Goal: Transaction & Acquisition: Purchase product/service

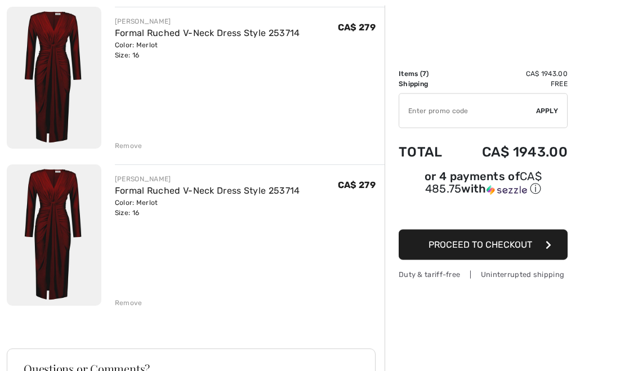
scroll to position [928, 0]
click at [136, 299] on div "Remove" at bounding box center [129, 303] width 28 height 10
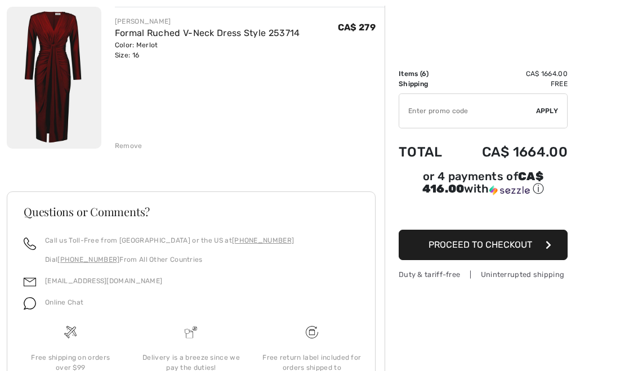
click at [131, 134] on div "JOSEPH RIBKOFF Formal Ruched V-Neck Dress Style 253714 Color: Merlot Size: 16 F…" at bounding box center [250, 79] width 270 height 144
click at [132, 149] on div "Remove" at bounding box center [129, 146] width 28 height 10
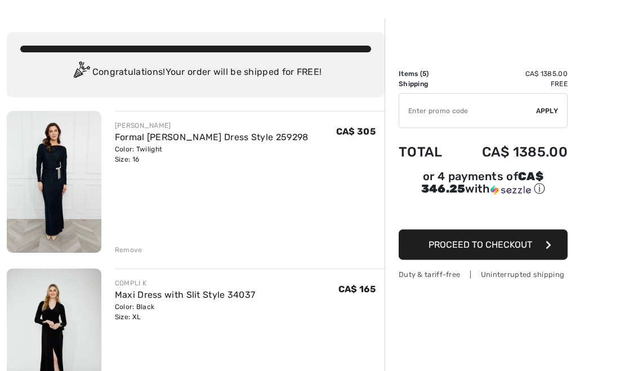
scroll to position [0, 0]
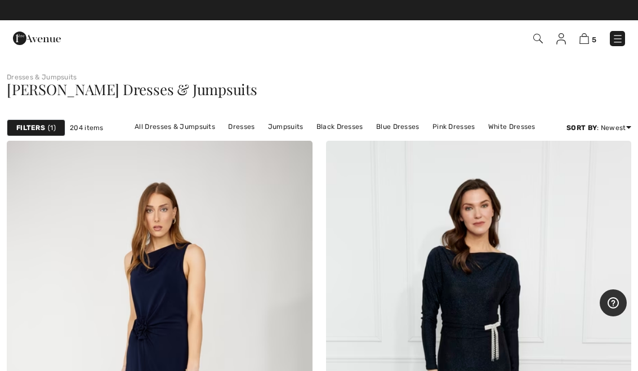
click at [295, 124] on link "Jumpsuits" at bounding box center [285, 126] width 47 height 15
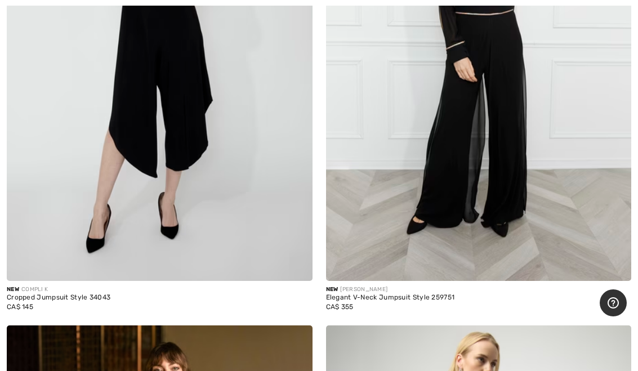
scroll to position [320, 0]
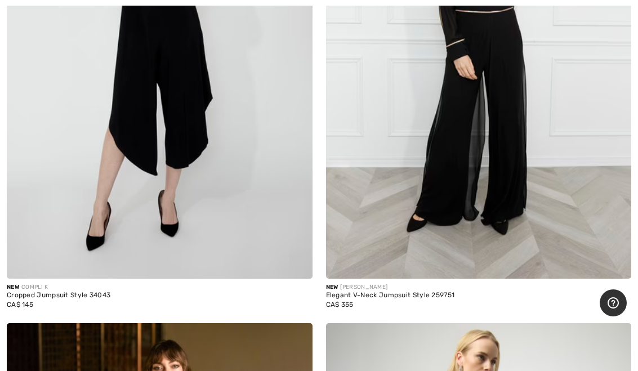
click at [232, 157] on img at bounding box center [160, 49] width 306 height 458
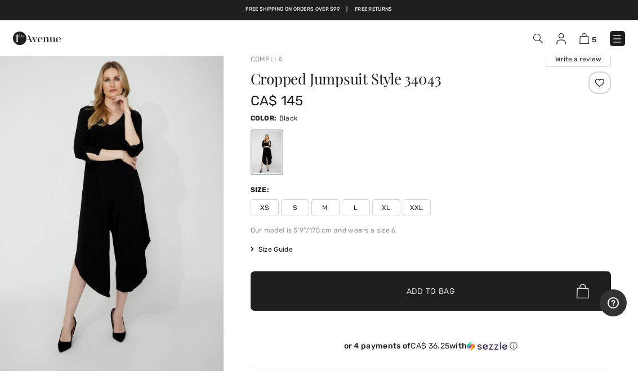
scroll to position [13, 0]
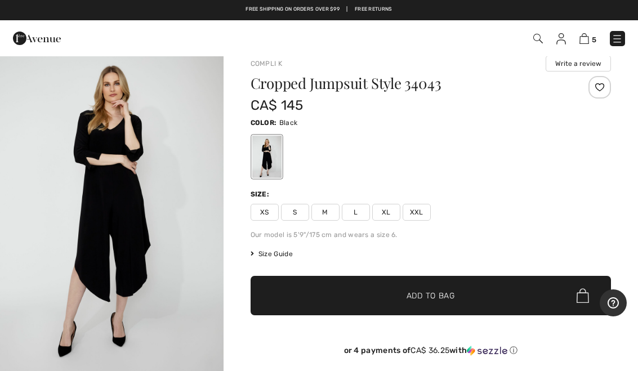
click at [144, 231] on img "1 / 4" at bounding box center [111, 209] width 223 height 335
click at [387, 212] on span "XL" at bounding box center [386, 212] width 28 height 17
click at [462, 304] on span "✔ Added to Bag Add to Bag" at bounding box center [431, 295] width 360 height 39
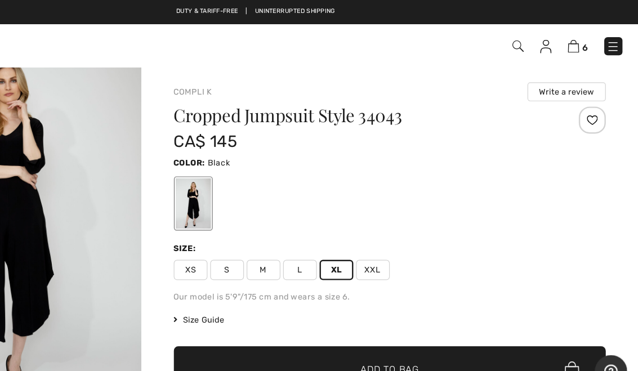
click at [251, 268] on span "Size Guide" at bounding box center [272, 267] width 42 height 10
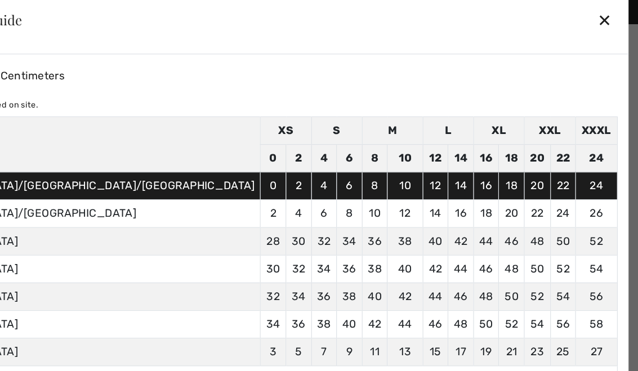
click at [604, 18] on div "✕" at bounding box center [610, 17] width 12 height 24
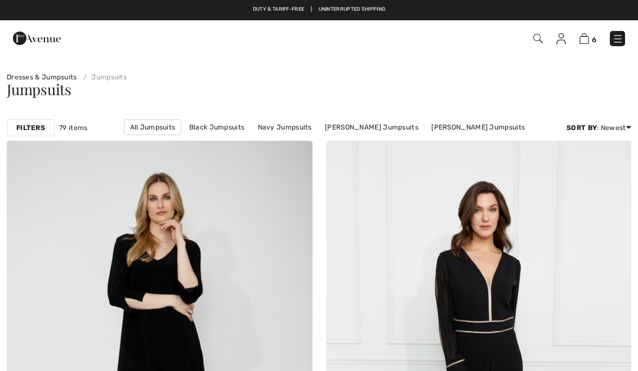
scroll to position [341, 0]
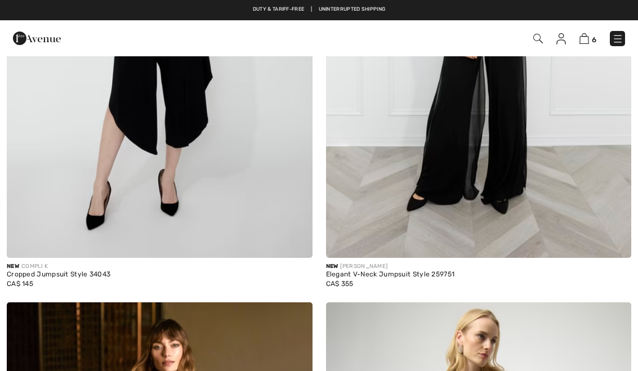
checkbox input "true"
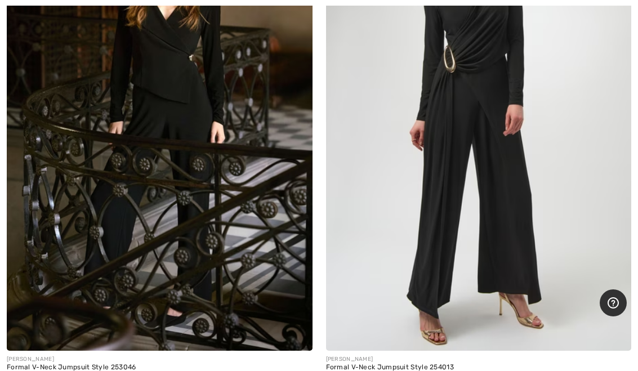
scroll to position [754, 0]
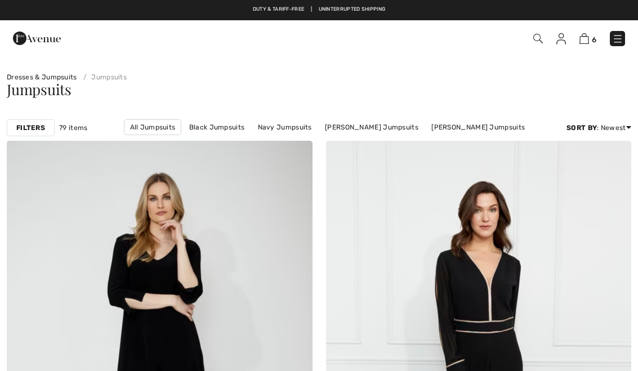
checkbox input "true"
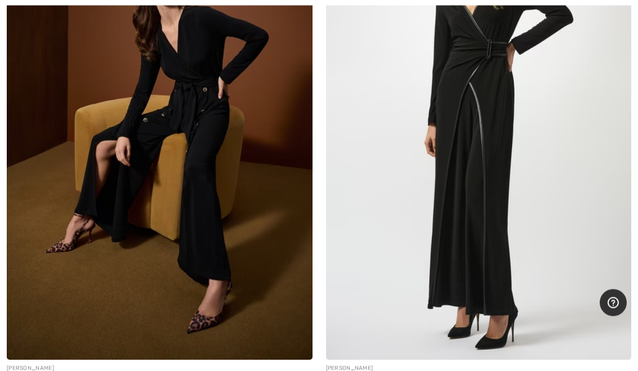
scroll to position [3410, 0]
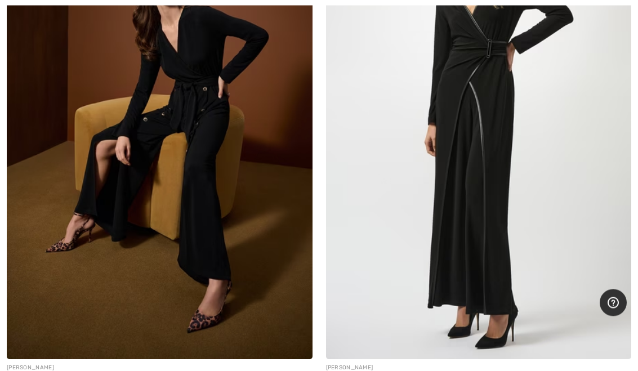
click at [506, 236] on img at bounding box center [479, 130] width 306 height 458
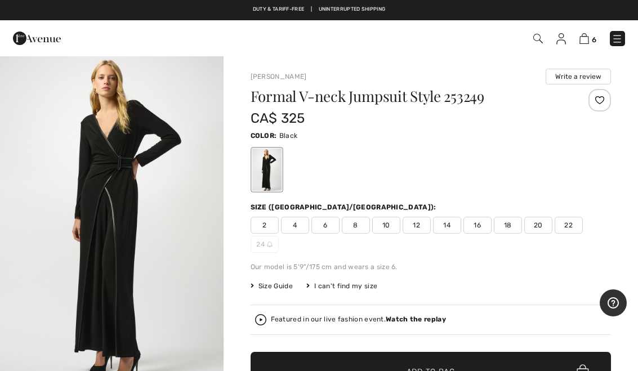
click at [131, 238] on img "1 / 4" at bounding box center [111, 222] width 223 height 334
click at [489, 229] on span "16" at bounding box center [477, 225] width 28 height 17
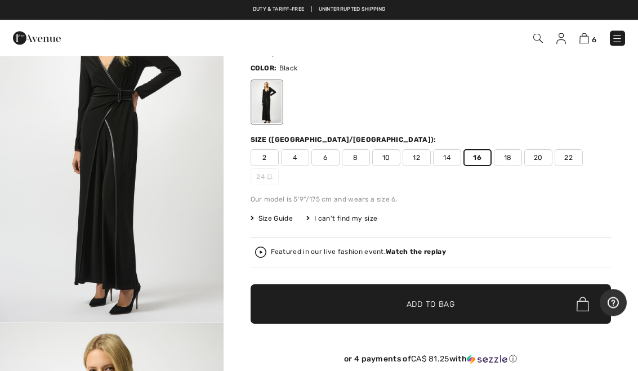
scroll to position [67, 0]
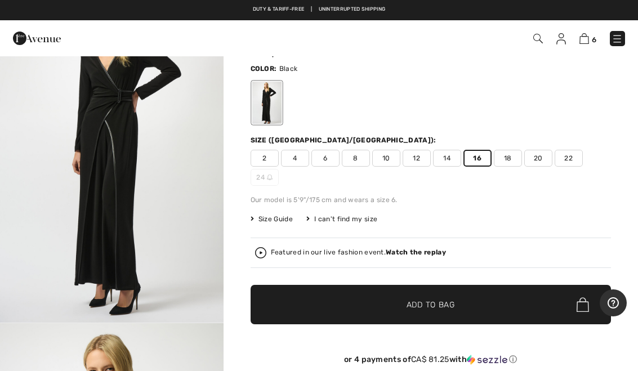
click at [475, 306] on span "✔ Added to Bag Add to Bag" at bounding box center [431, 304] width 360 height 39
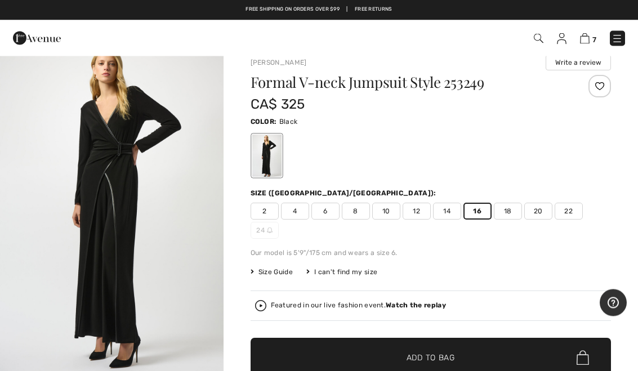
scroll to position [0, 0]
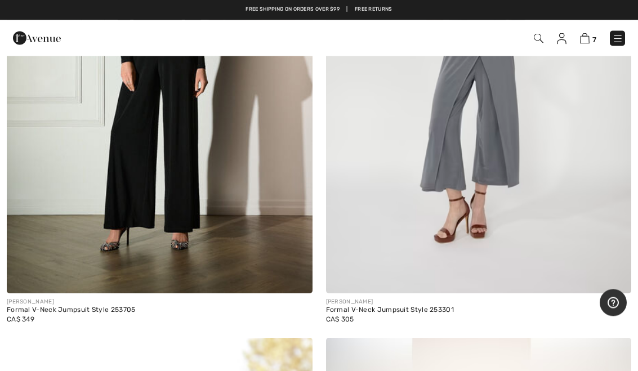
scroll to position [4481, 0]
click at [423, 306] on div "Formal V-Neck Jumpsuit Style 253301" at bounding box center [479, 310] width 306 height 8
click at [553, 211] on img at bounding box center [479, 65] width 306 height 458
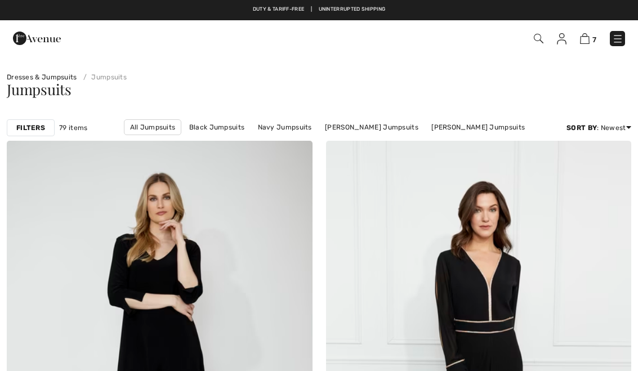
scroll to position [4481, 0]
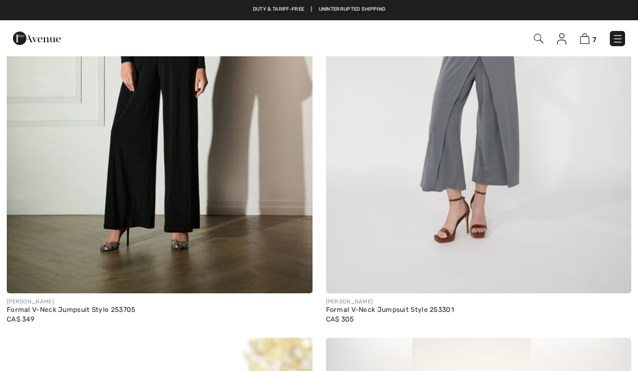
checkbox input "true"
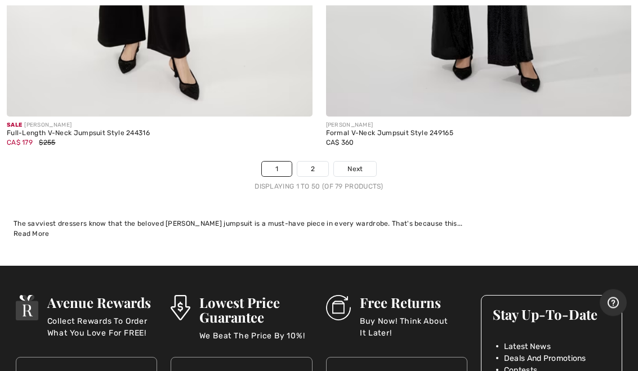
scroll to position [13243, 0]
click at [323, 163] on link "2" at bounding box center [312, 169] width 31 height 15
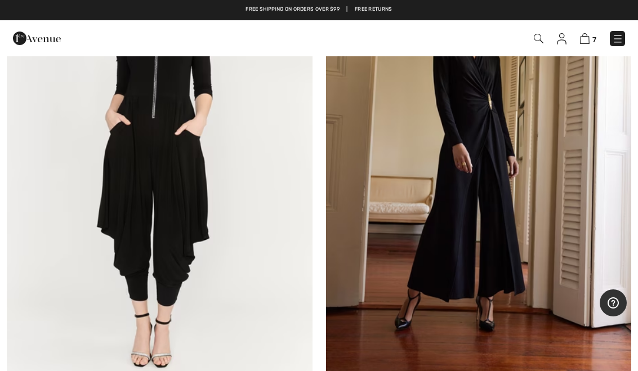
scroll to position [7042, 0]
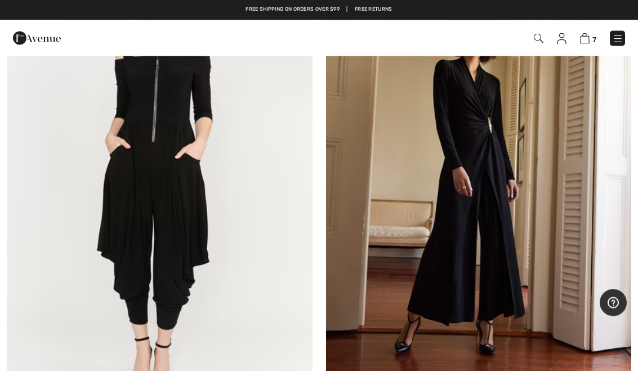
click at [545, 202] on img at bounding box center [479, 183] width 306 height 458
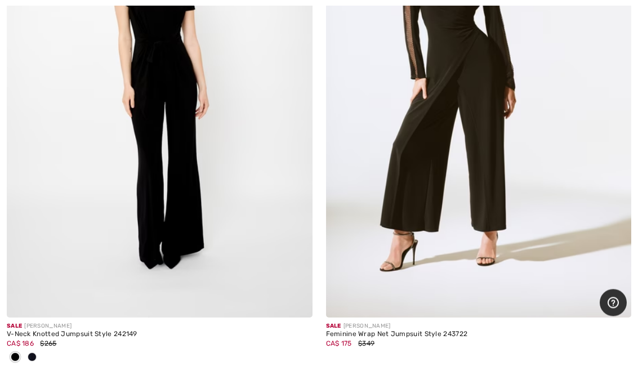
scroll to position [1824, 0]
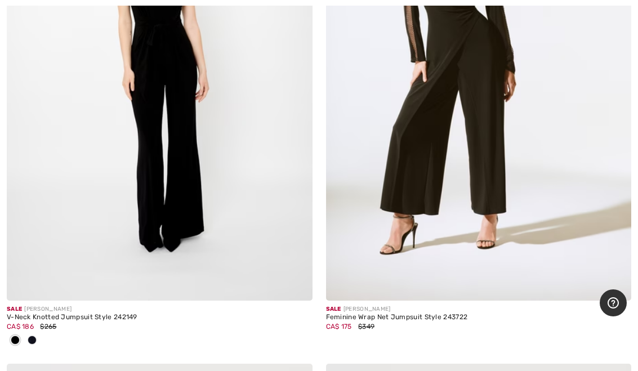
click at [425, 322] on div "CA$ 175 $349" at bounding box center [479, 326] width 306 height 10
click at [451, 326] on div "CA$ 175 $349" at bounding box center [479, 326] width 306 height 10
click at [481, 142] on img at bounding box center [479, 72] width 306 height 458
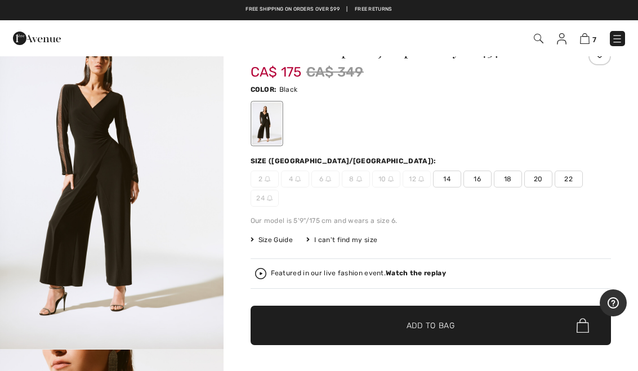
scroll to position [40, 0]
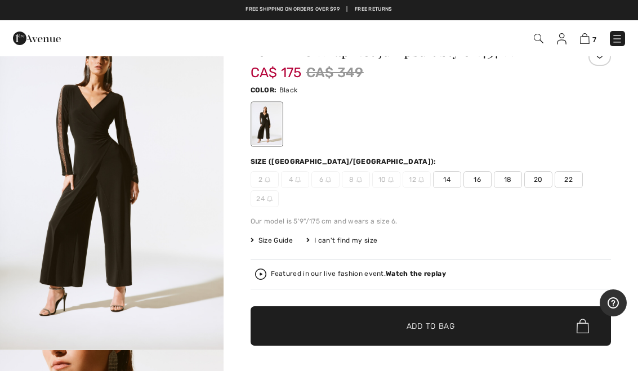
click at [480, 181] on span "16" at bounding box center [477, 179] width 28 height 17
click at [457, 328] on span "✔ Added to Bag Add to Bag" at bounding box center [431, 325] width 360 height 39
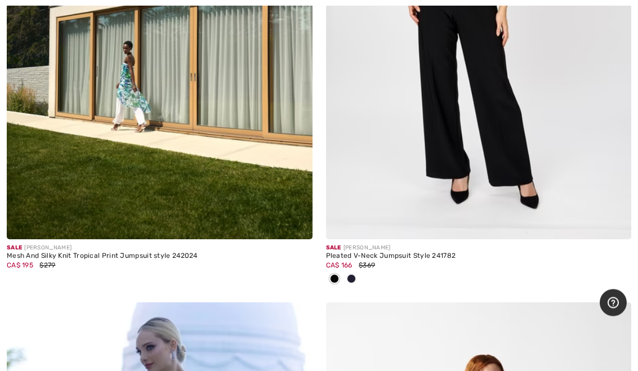
scroll to position [4011, 0]
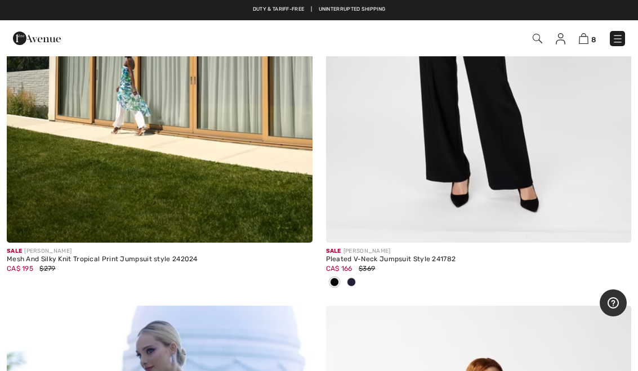
click at [437, 263] on div "CA$ 166 $369" at bounding box center [479, 268] width 306 height 10
click at [408, 263] on div "CA$ 166 $369" at bounding box center [479, 268] width 306 height 10
click at [516, 178] on img at bounding box center [479, 13] width 306 height 458
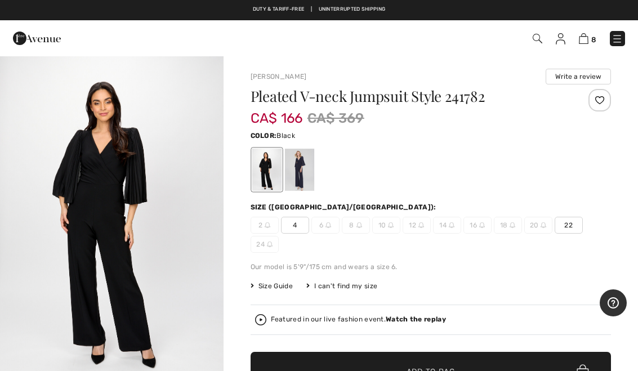
click at [172, 190] on img "1 / 5" at bounding box center [111, 222] width 223 height 335
click at [304, 179] on div at bounding box center [298, 170] width 29 height 42
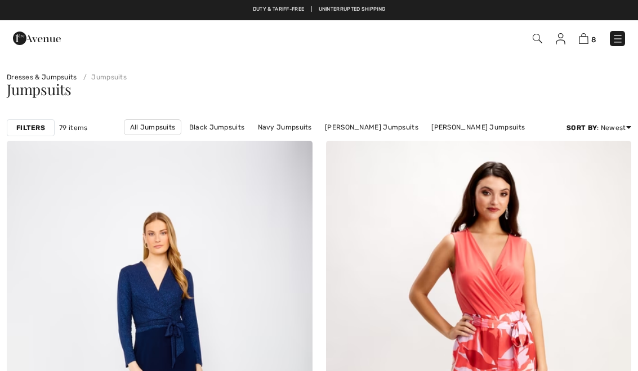
scroll to position [4032, 0]
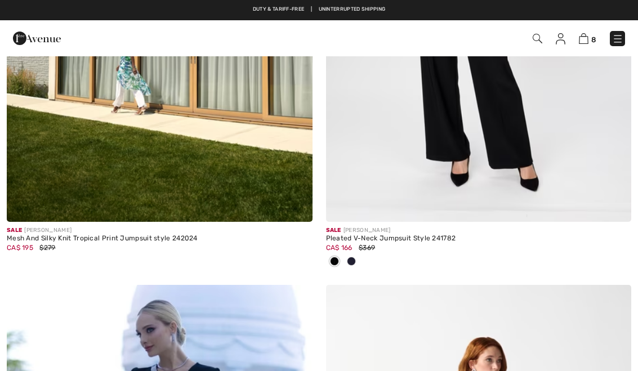
checkbox input "true"
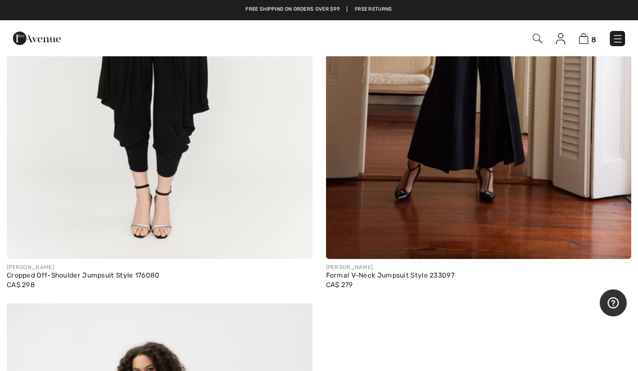
scroll to position [7181, 0]
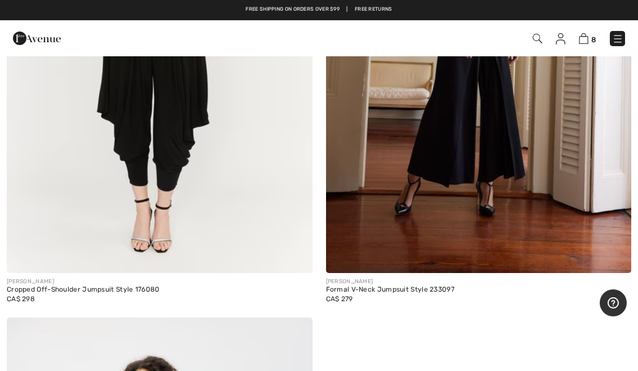
click at [426, 286] on div "Formal V-Neck Jumpsuit Style 233097" at bounding box center [479, 290] width 306 height 8
click at [516, 158] on img at bounding box center [479, 44] width 306 height 458
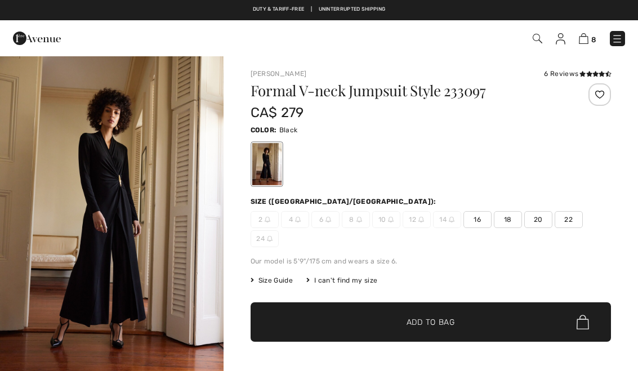
checkbox input "true"
click at [477, 223] on span "16" at bounding box center [477, 219] width 28 height 17
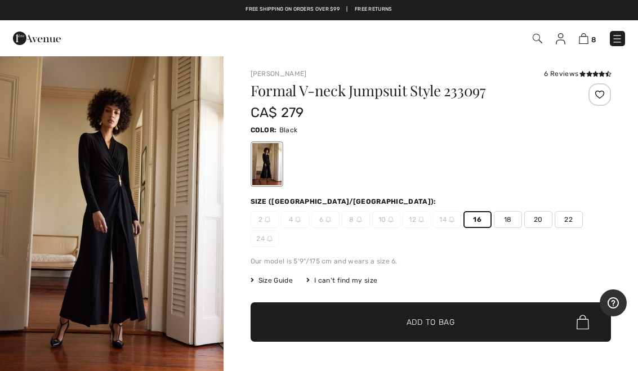
click at [463, 322] on span "✔ Added to Bag Add to Bag" at bounding box center [431, 321] width 360 height 39
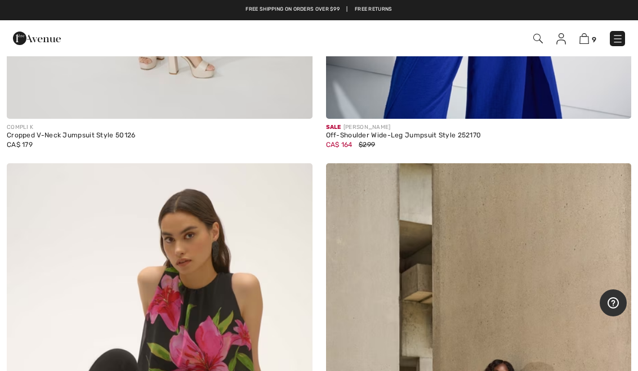
scroll to position [7350, 0]
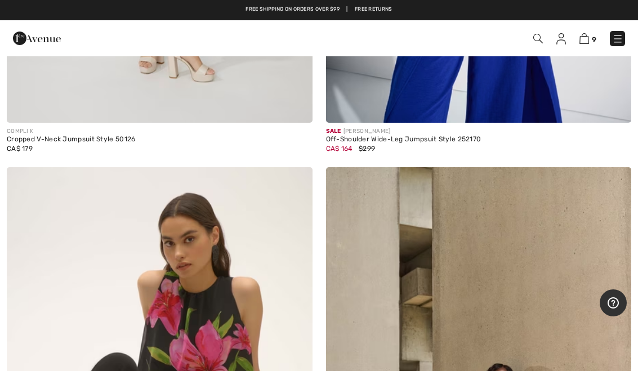
click at [534, 45] on span "9" at bounding box center [450, 38] width 350 height 15
click at [538, 39] on img at bounding box center [538, 39] width 10 height 10
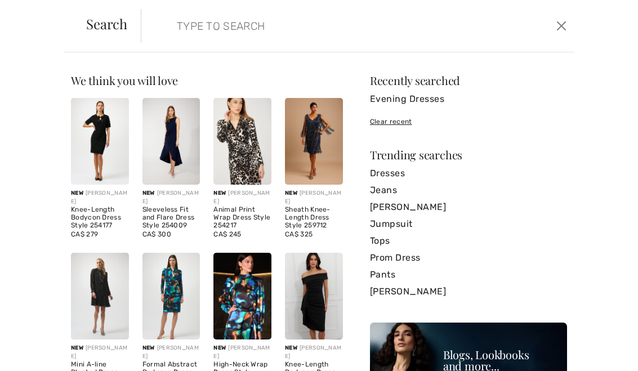
click at [424, 102] on link "Evening Dresses" at bounding box center [468, 99] width 197 height 17
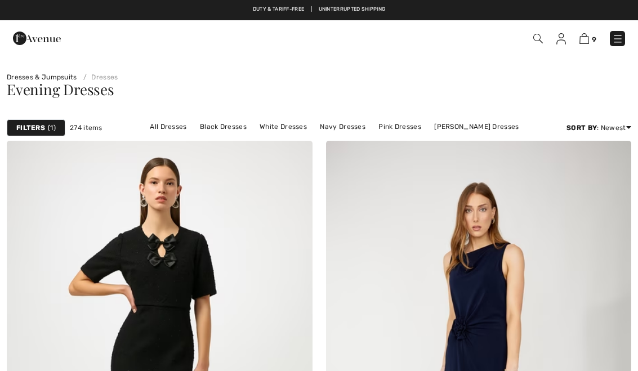
checkbox input "true"
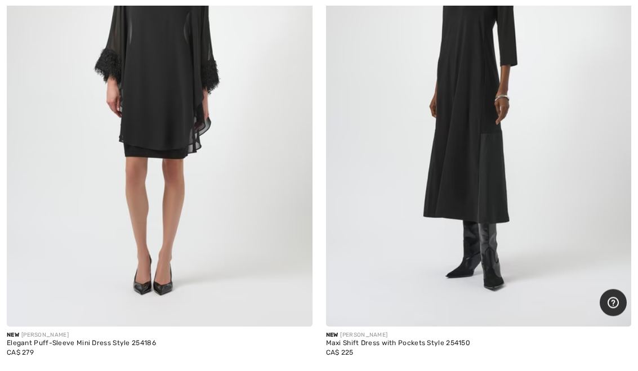
scroll to position [4485, 0]
click at [431, 347] on div "CA$ 225" at bounding box center [479, 352] width 306 height 10
click at [502, 182] on img at bounding box center [479, 98] width 306 height 458
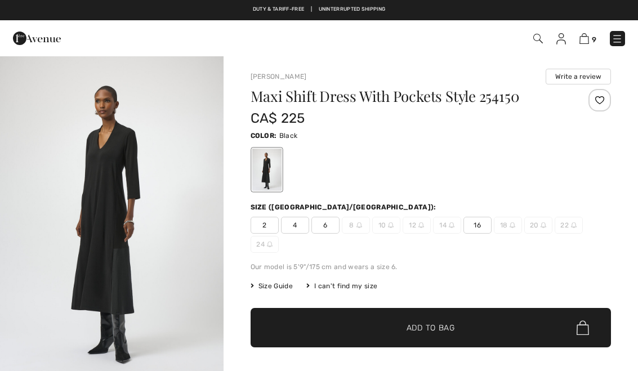
checkbox input "true"
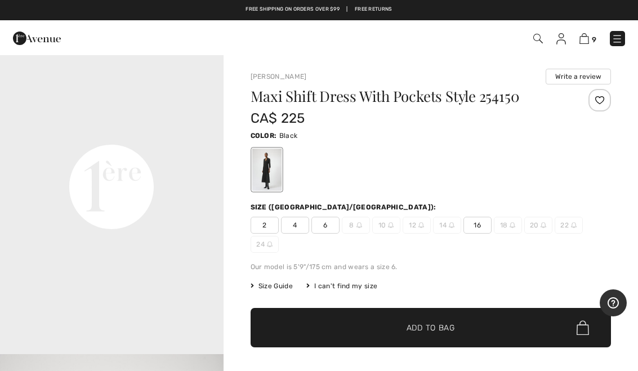
scroll to position [727, 0]
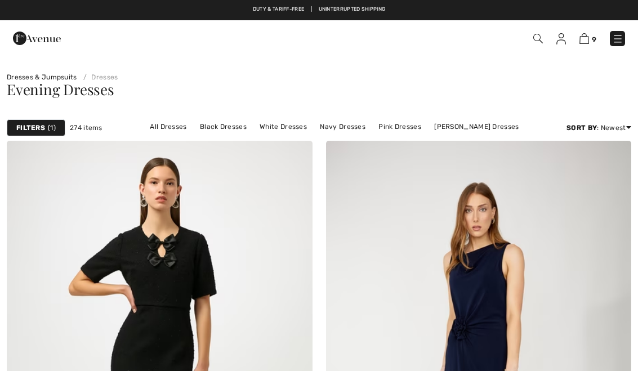
scroll to position [4505, 0]
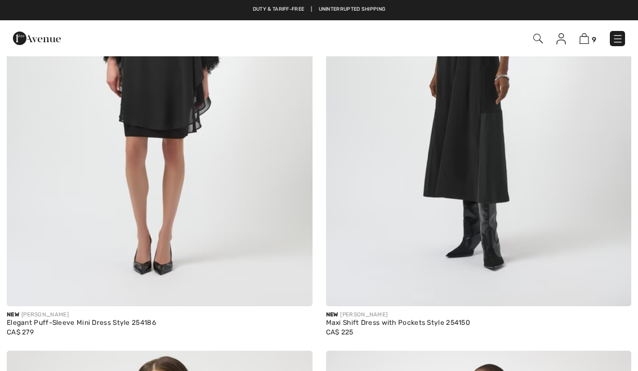
checkbox input "true"
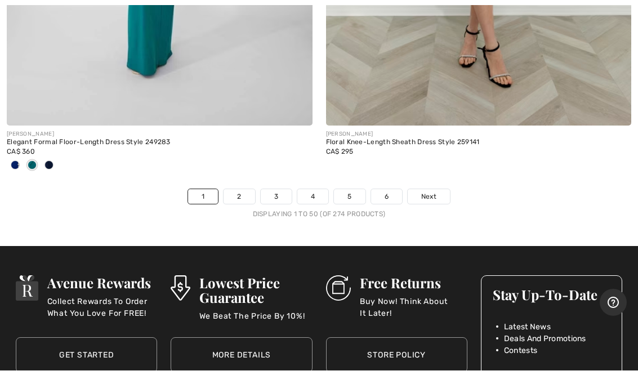
scroll to position [13085, 0]
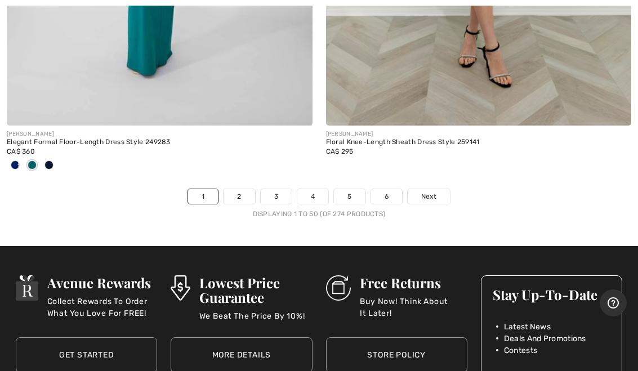
click at [241, 189] on link "2" at bounding box center [238, 196] width 31 height 15
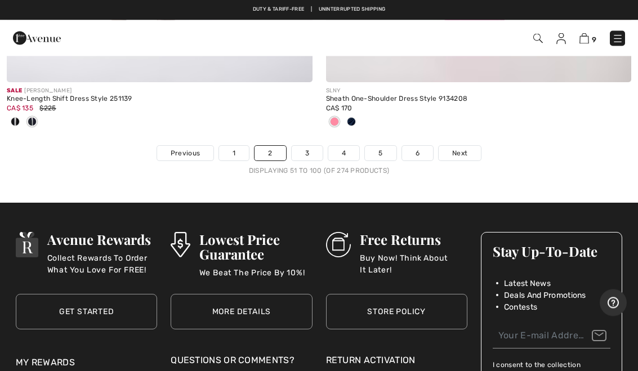
scroll to position [13184, 0]
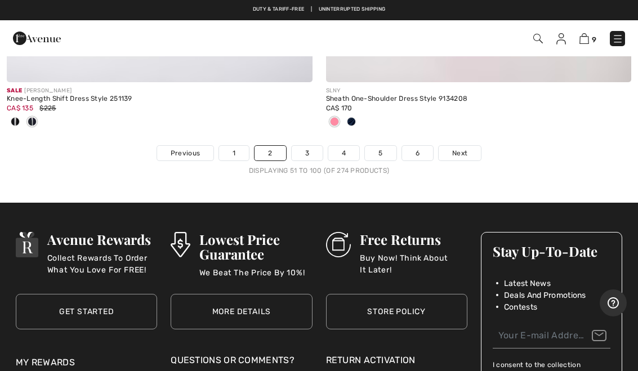
click at [308, 146] on link "3" at bounding box center [307, 153] width 31 height 15
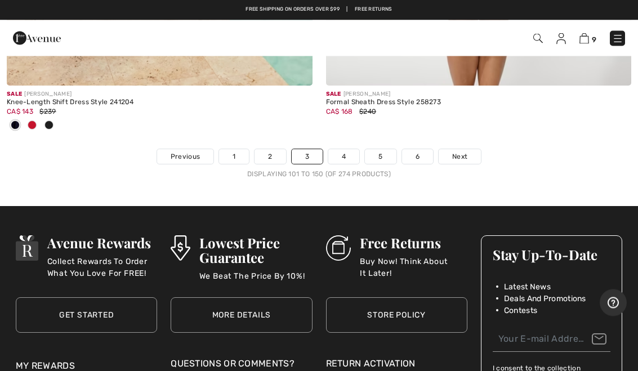
scroll to position [13160, 0]
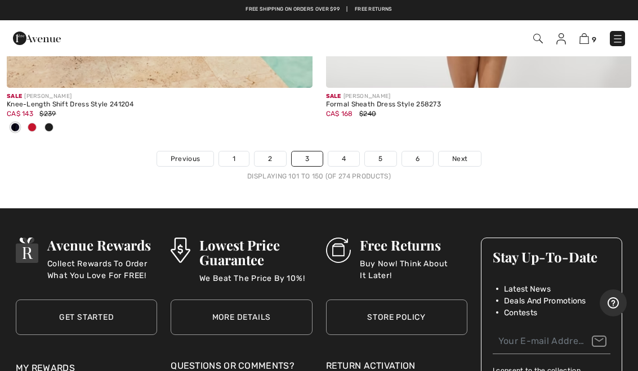
click at [343, 151] on link "4" at bounding box center [343, 158] width 31 height 15
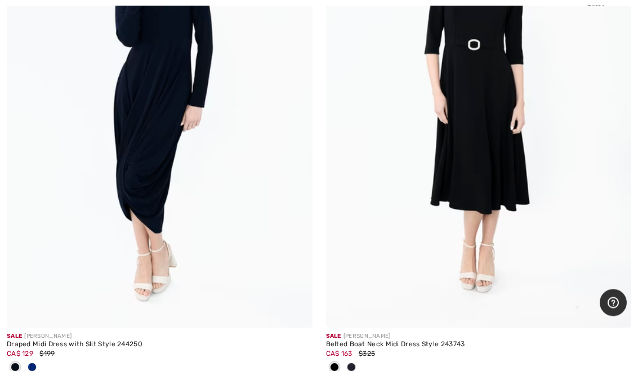
scroll to position [9229, 0]
click at [163, 249] on img at bounding box center [160, 99] width 306 height 458
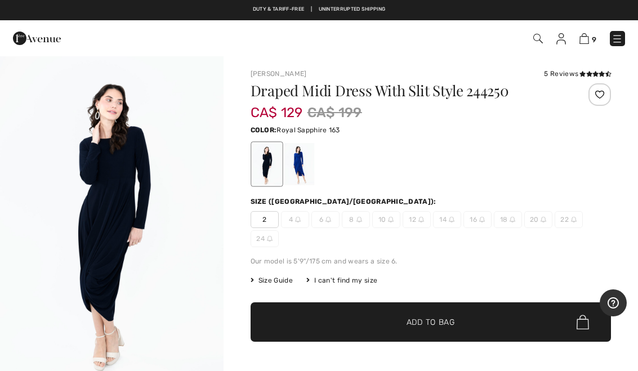
click at [308, 168] on div at bounding box center [298, 164] width 29 height 42
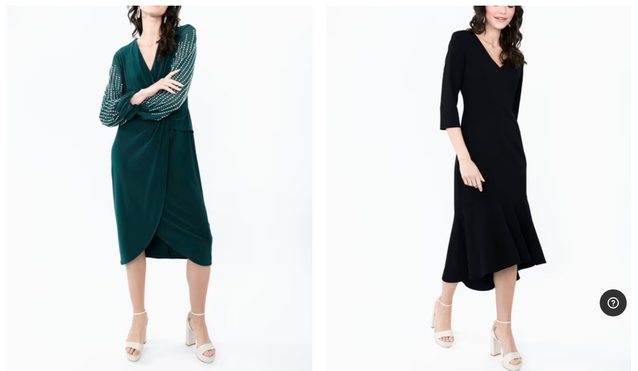
scroll to position [10304, 0]
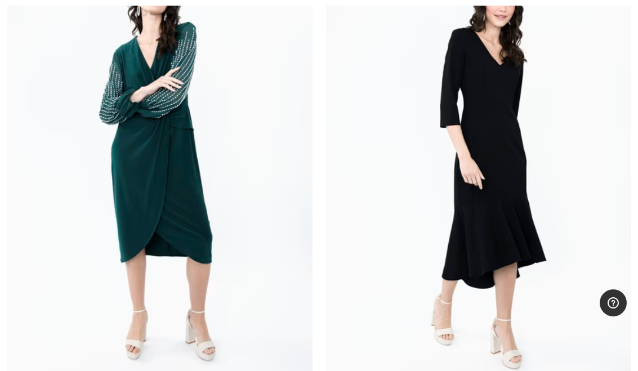
click at [531, 240] on img at bounding box center [479, 165] width 306 height 458
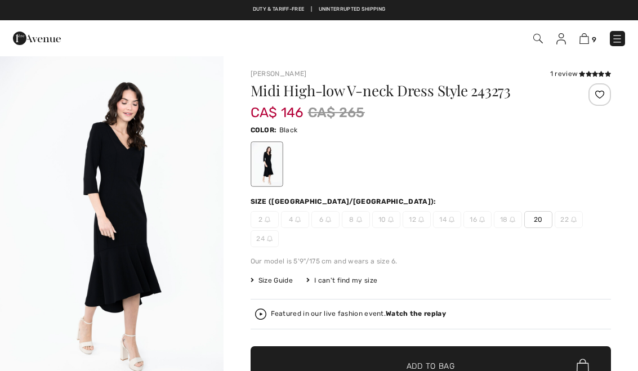
checkbox input "true"
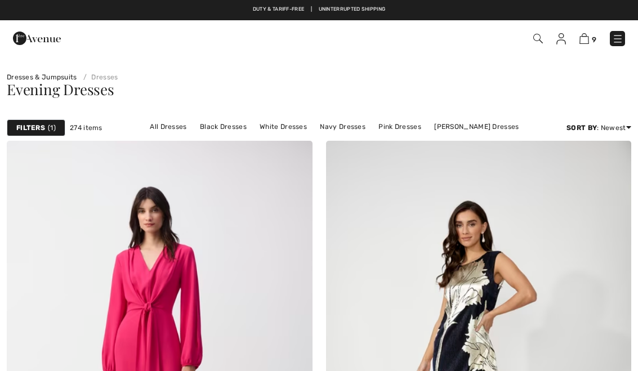
scroll to position [10325, 0]
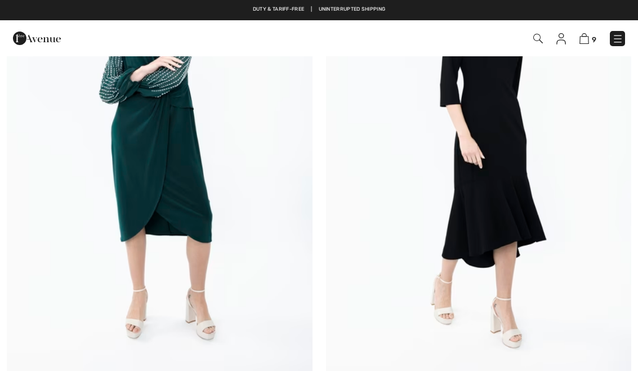
checkbox input "true"
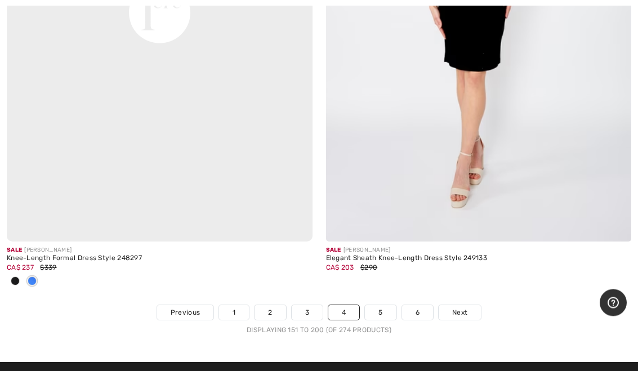
scroll to position [13139, 0]
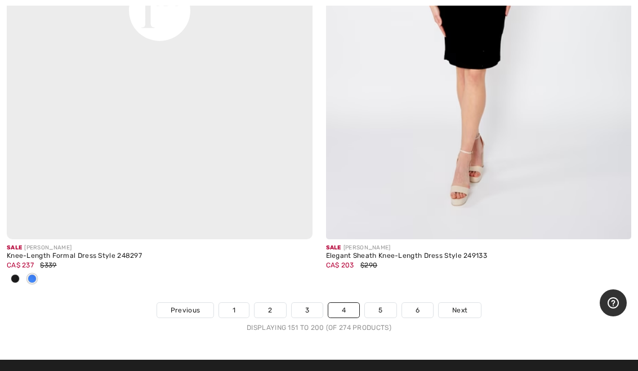
click at [386, 303] on link "5" at bounding box center [380, 310] width 31 height 15
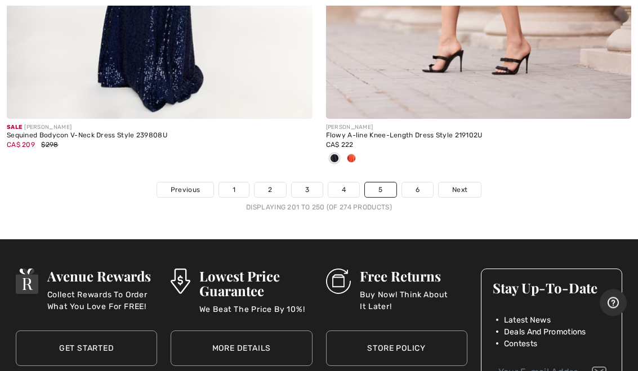
scroll to position [13222, 0]
click at [422, 182] on link "6" at bounding box center [417, 189] width 31 height 15
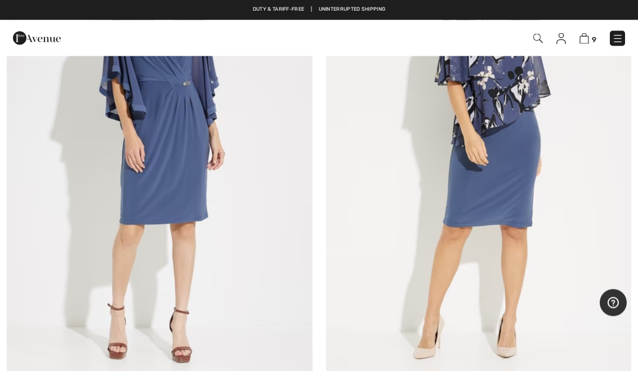
scroll to position [4915, 0]
click at [588, 41] on img at bounding box center [584, 38] width 10 height 11
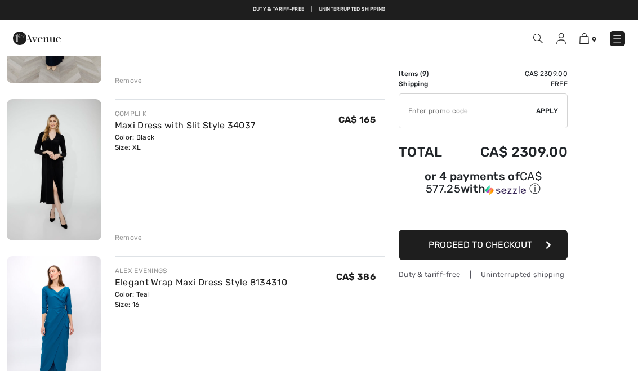
scroll to position [192, 0]
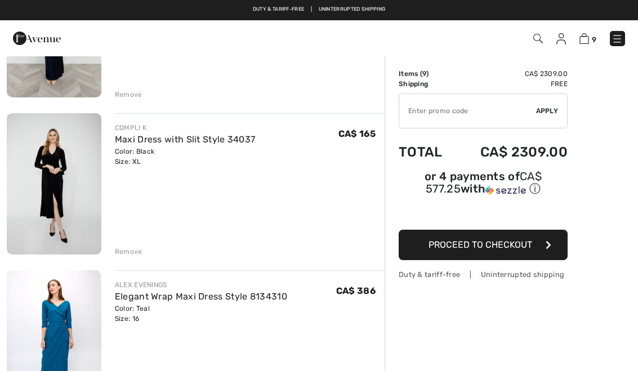
click at [214, 141] on link "Maxi Dress with Slit Style 34037" at bounding box center [185, 139] width 141 height 11
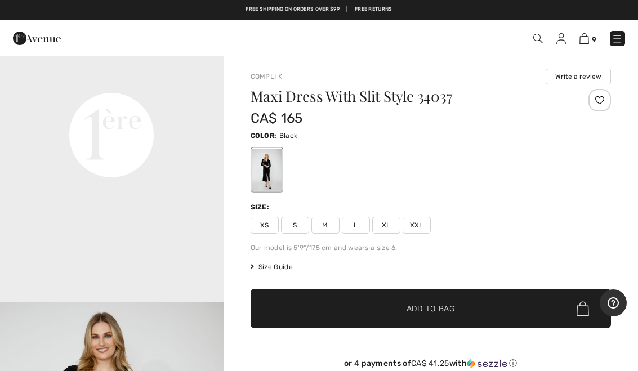
scroll to position [747, 0]
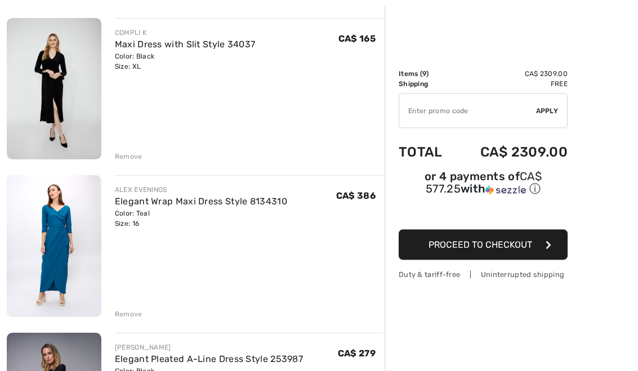
scroll to position [287, 0]
click at [135, 315] on div "Remove" at bounding box center [129, 314] width 28 height 10
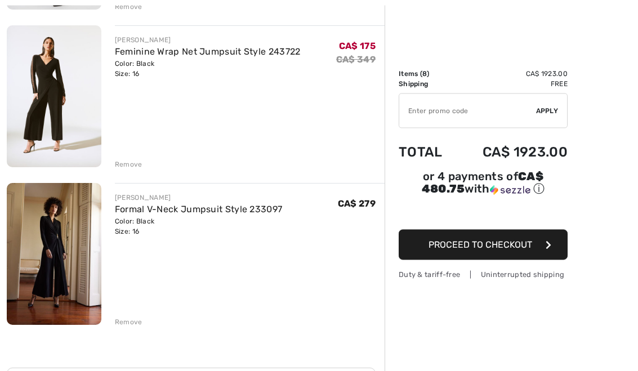
scroll to position [1078, 0]
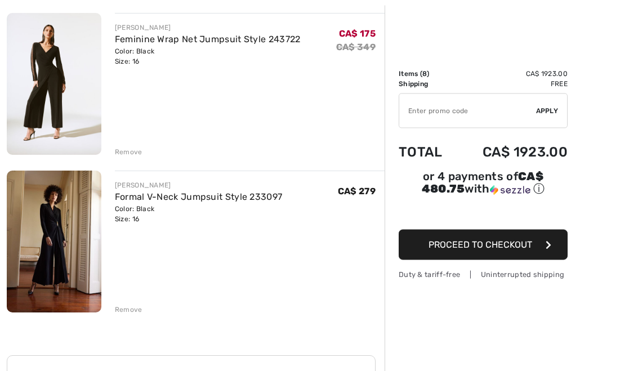
click at [135, 314] on div "Remove" at bounding box center [129, 310] width 28 height 10
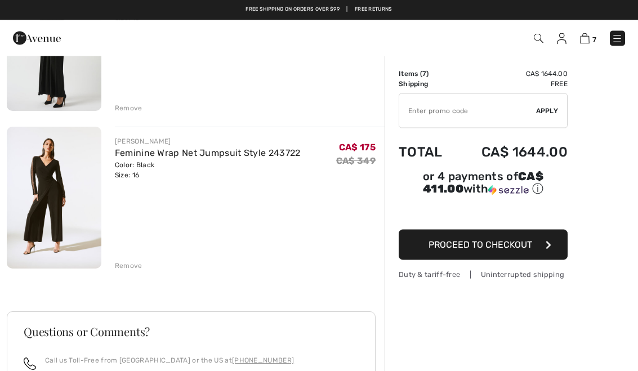
scroll to position [960, 0]
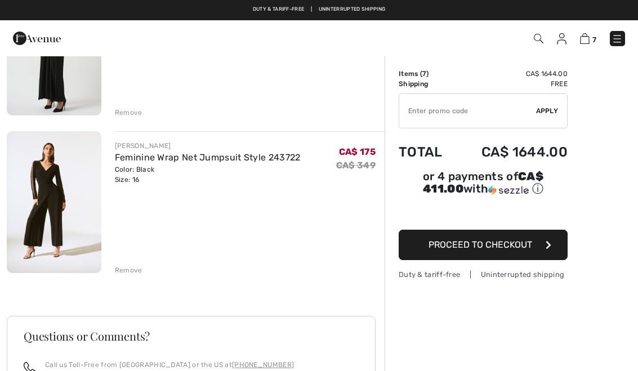
click at [212, 160] on link "Feminine Wrap Net Jumpsuit Style 243722" at bounding box center [208, 157] width 186 height 11
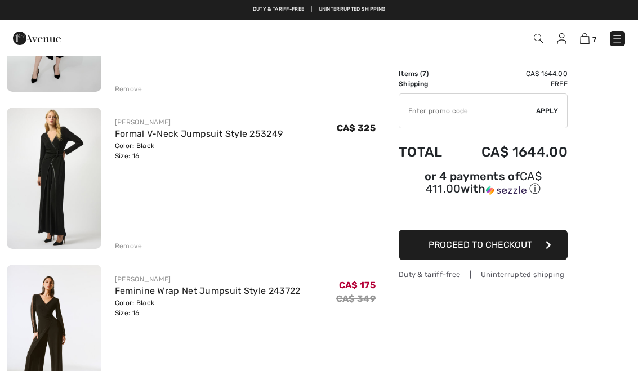
scroll to position [774, 0]
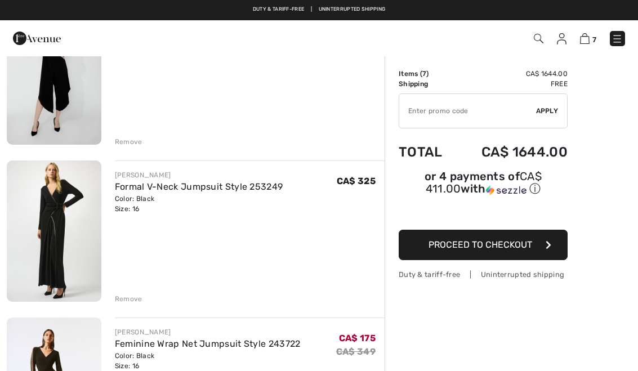
click at [79, 227] on img at bounding box center [54, 230] width 95 height 141
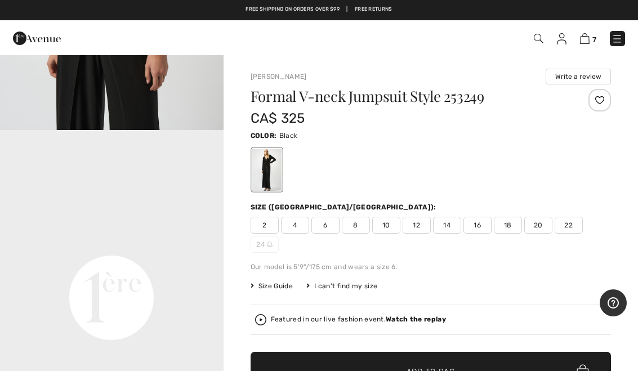
scroll to position [594, 0]
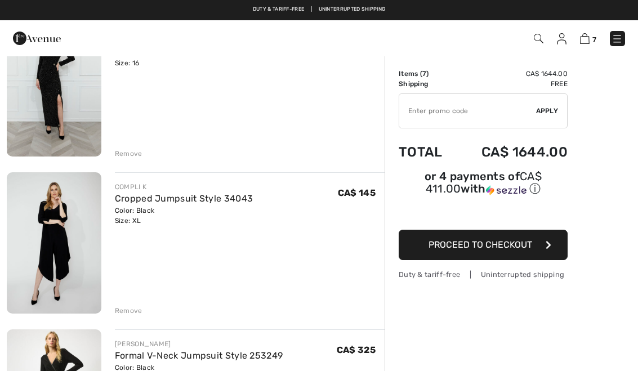
scroll to position [605, 0]
click at [198, 199] on link "Cropped Jumpsuit Style 34043" at bounding box center [184, 199] width 138 height 11
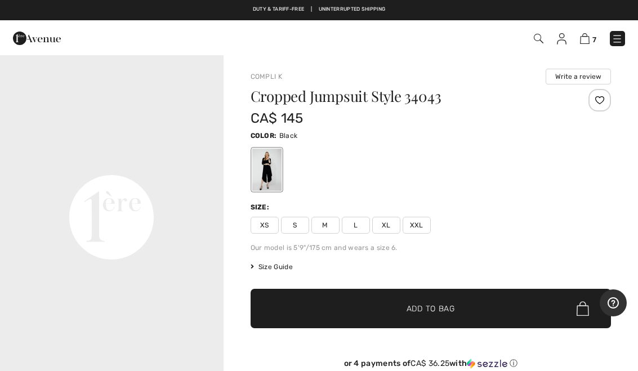
scroll to position [676, 0]
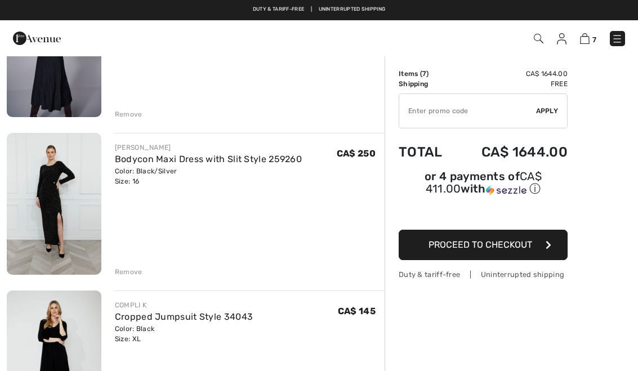
scroll to position [486, 0]
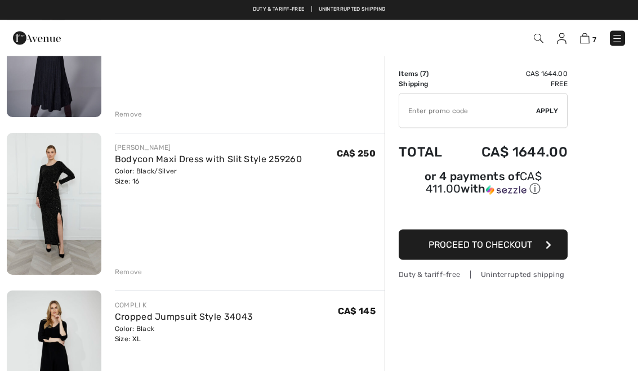
click at [137, 267] on div "Remove" at bounding box center [129, 272] width 28 height 10
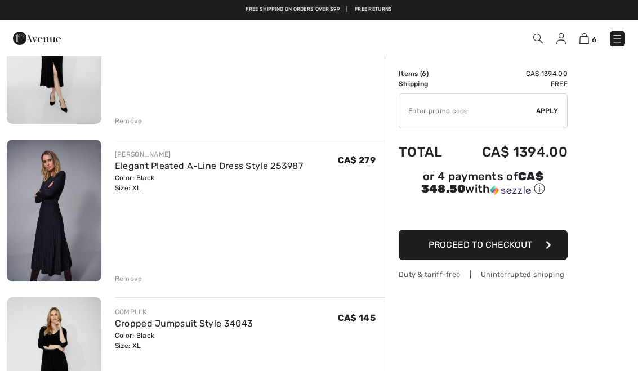
scroll to position [311, 0]
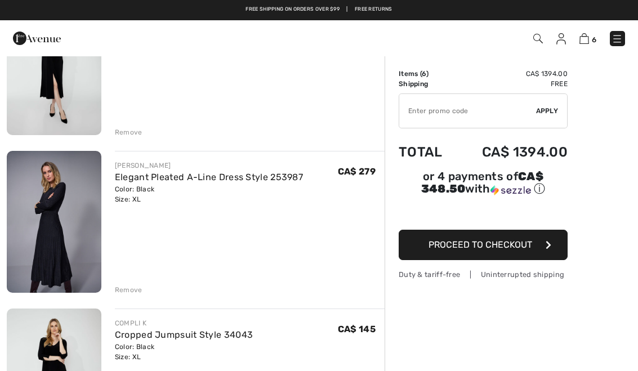
click at [78, 211] on img at bounding box center [54, 222] width 95 height 142
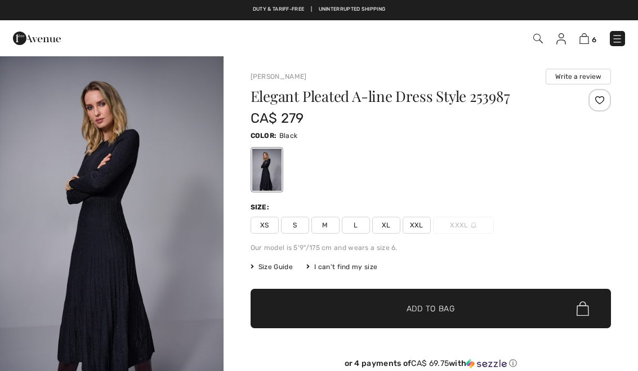
checkbox input "true"
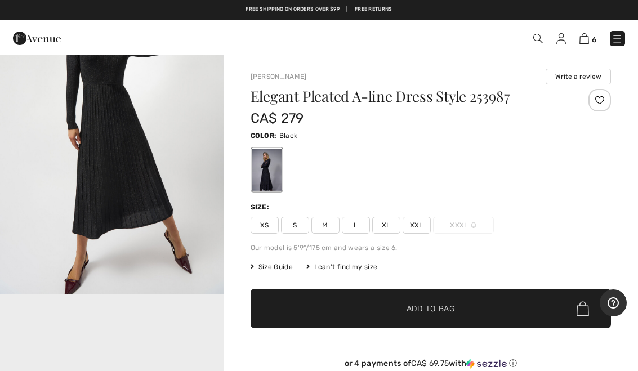
scroll to position [424, 0]
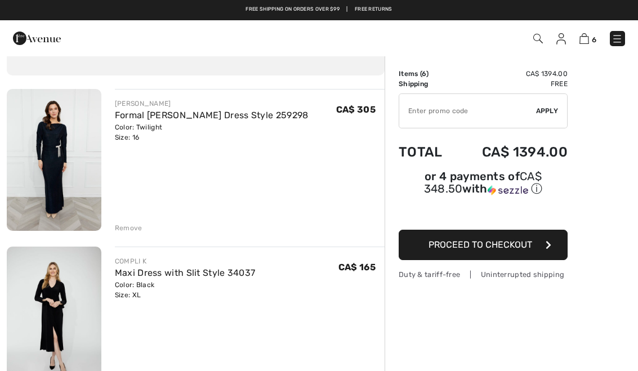
scroll to position [36, 0]
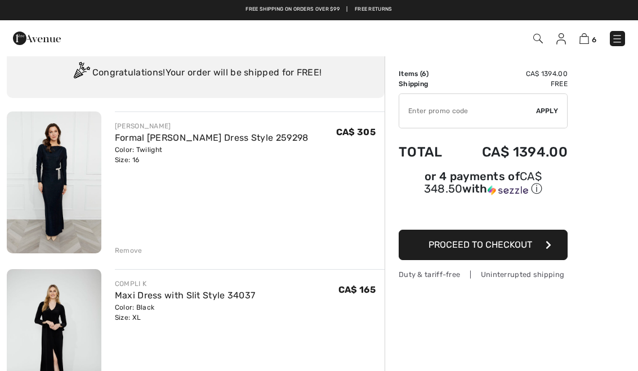
click at [65, 200] on img at bounding box center [54, 182] width 95 height 142
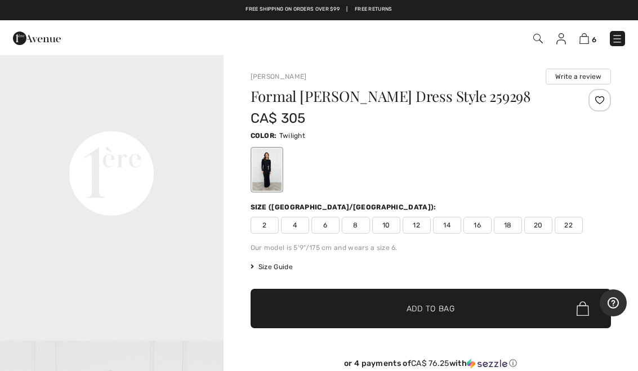
scroll to position [718, 0]
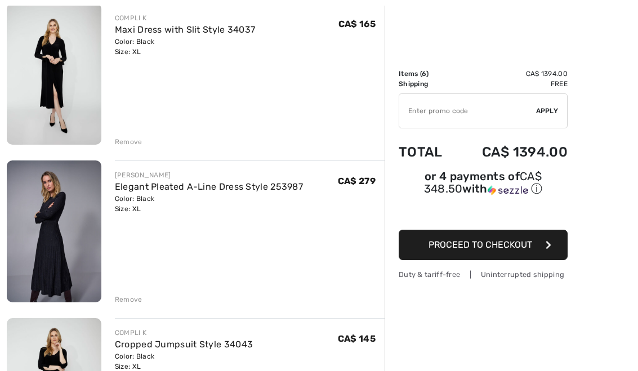
scroll to position [325, 0]
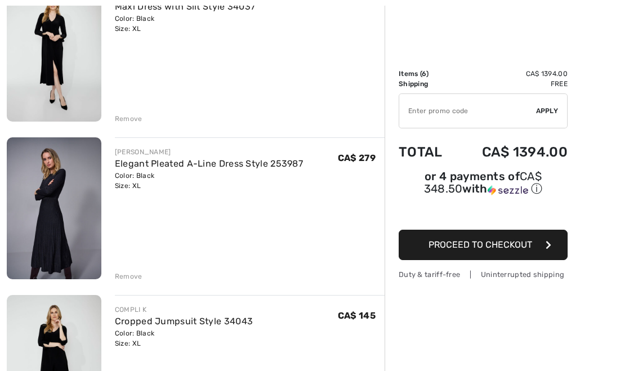
click at [137, 277] on div "Remove" at bounding box center [129, 276] width 28 height 10
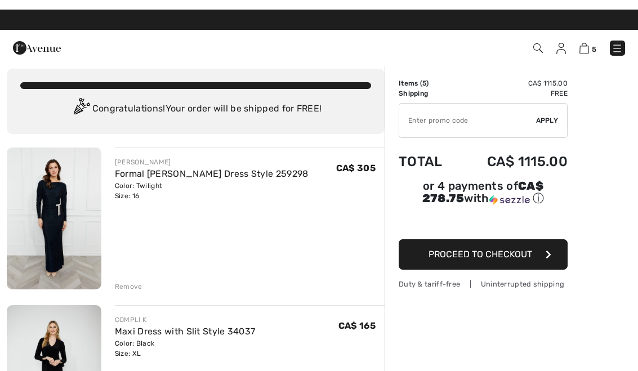
scroll to position [0, 0]
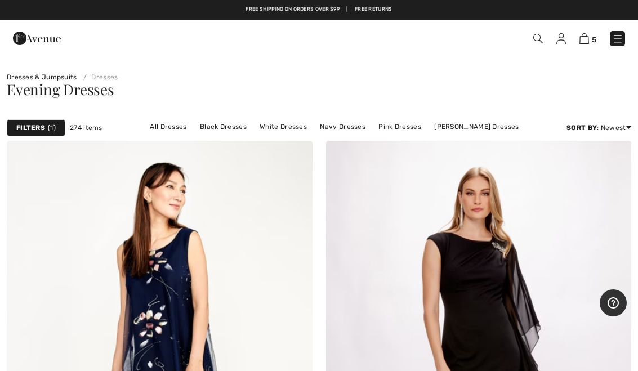
click at [478, 126] on link "[PERSON_NAME] Dresses" at bounding box center [476, 126] width 96 height 15
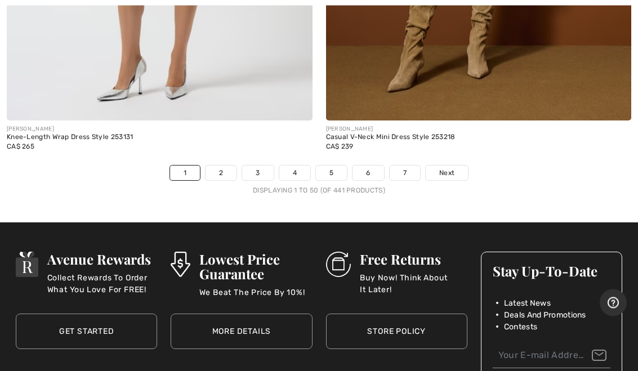
scroll to position [13165, 0]
click at [229, 168] on link "2" at bounding box center [220, 173] width 31 height 15
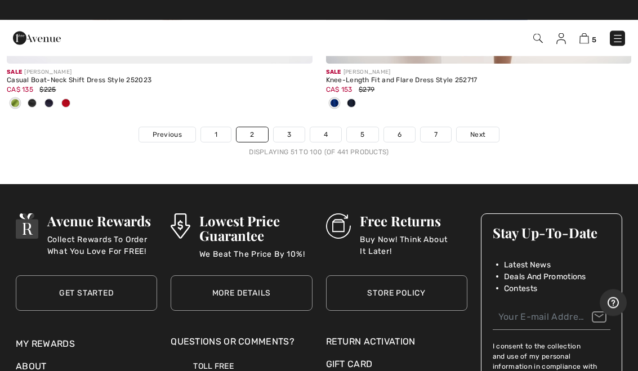
scroll to position [13206, 0]
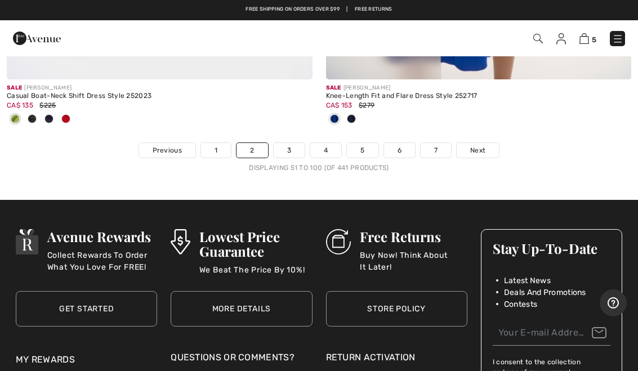
click at [301, 143] on link "3" at bounding box center [289, 150] width 31 height 15
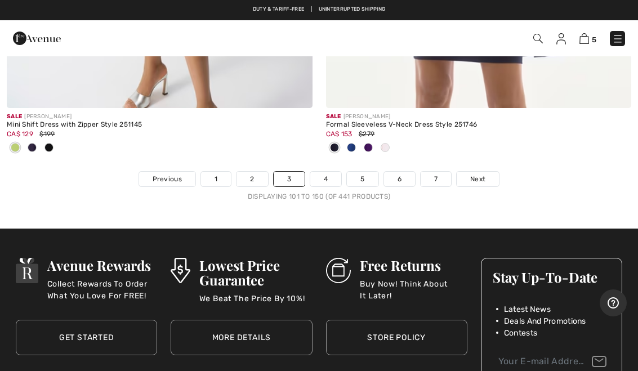
scroll to position [13266, 0]
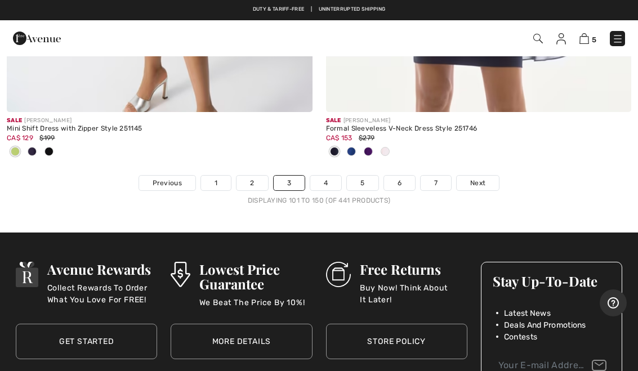
click at [333, 176] on link "4" at bounding box center [325, 183] width 31 height 15
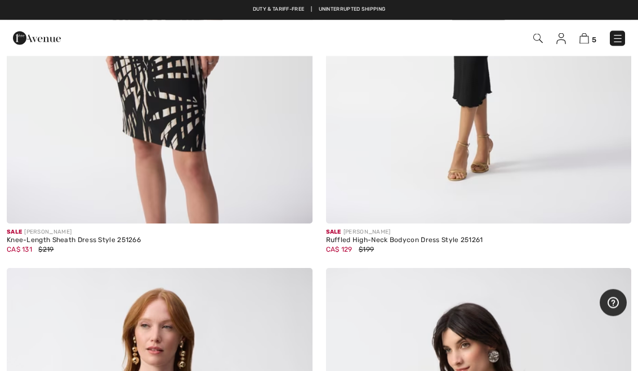
scroll to position [8738, 0]
click at [451, 247] on div "CA$ 129 $199" at bounding box center [479, 249] width 306 height 10
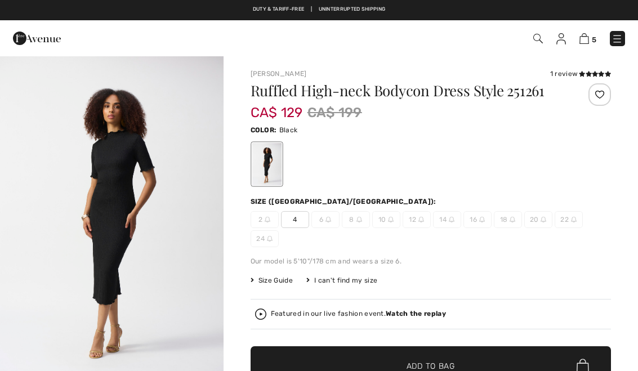
checkbox input "true"
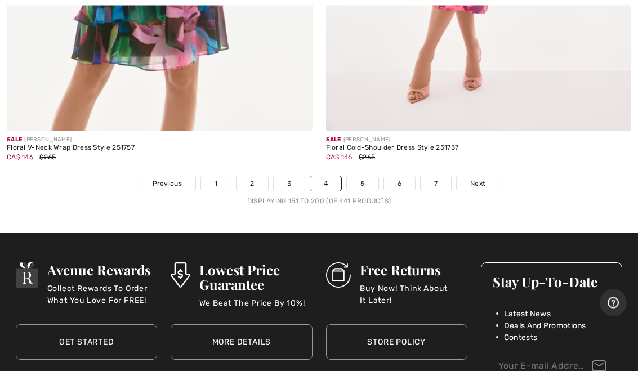
scroll to position [13117, 0]
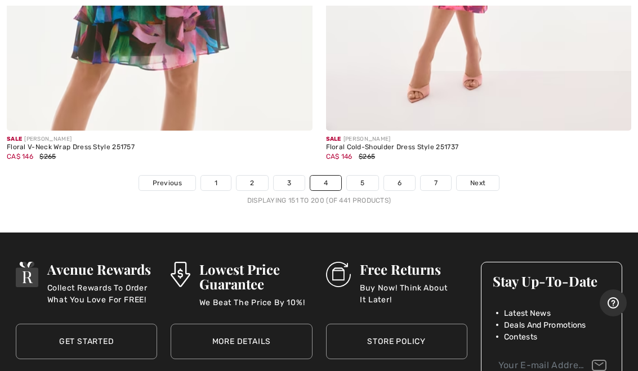
click at [368, 176] on link "5" at bounding box center [362, 183] width 31 height 15
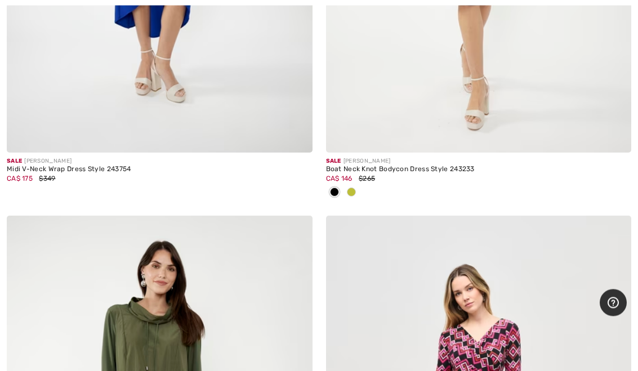
scroll to position [10007, 0]
click at [87, 173] on div "CA$ 175 $349" at bounding box center [160, 178] width 306 height 10
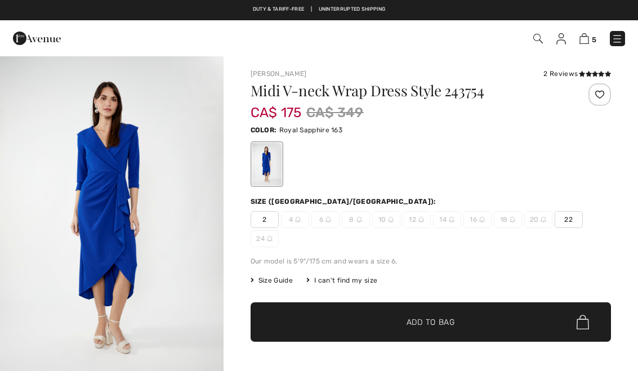
checkbox input "true"
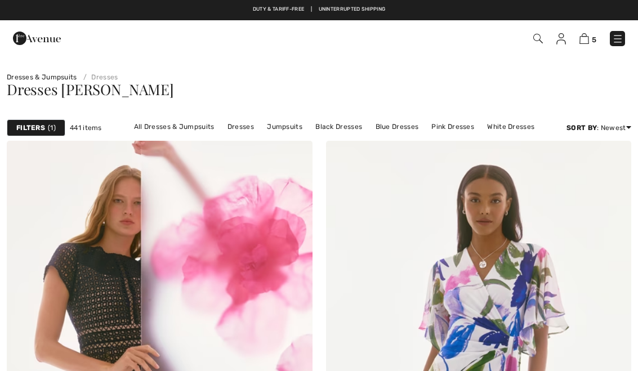
scroll to position [10007, 0]
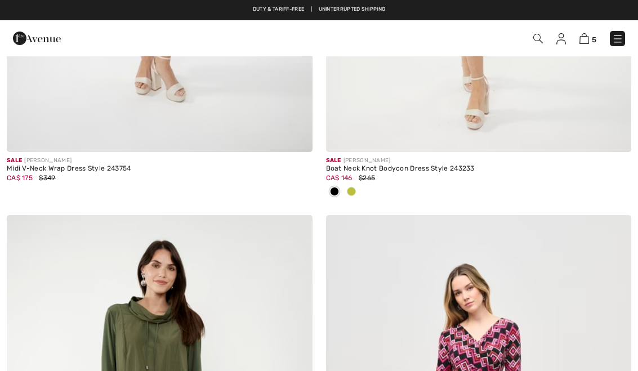
checkbox input "true"
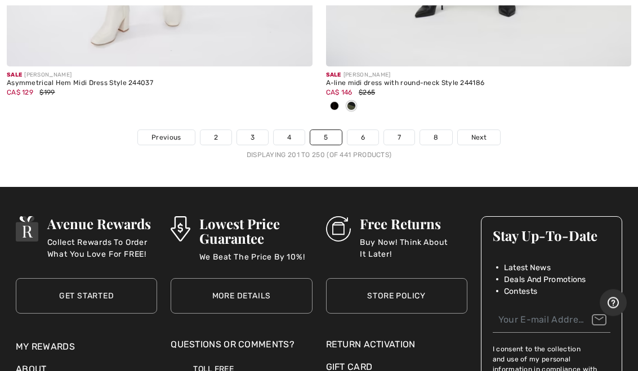
scroll to position [13313, 0]
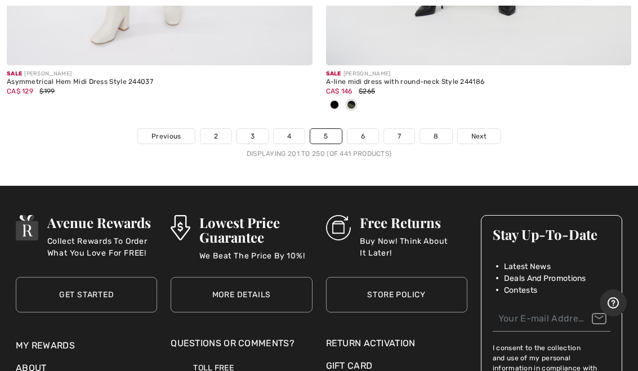
click at [369, 129] on link "6" at bounding box center [362, 136] width 31 height 15
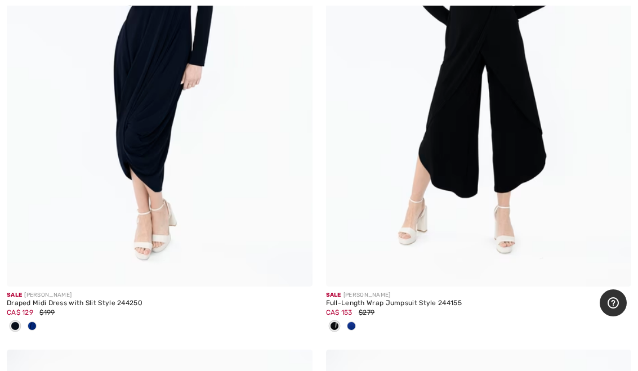
scroll to position [1365, 0]
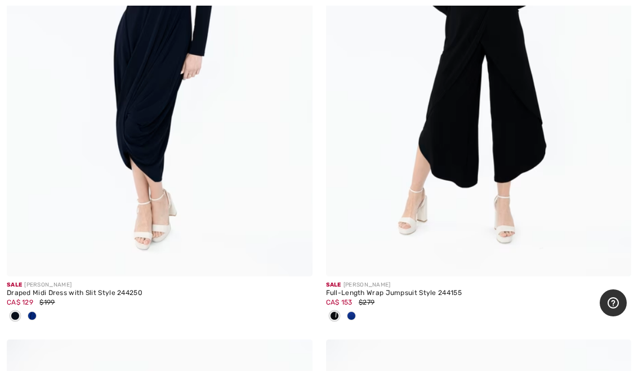
click at [451, 293] on div "Full-Length Wrap Jumpsuit Style 244155" at bounding box center [479, 293] width 306 height 8
click at [391, 298] on div "CA$ 153 $279" at bounding box center [479, 302] width 306 height 10
click at [532, 144] on img at bounding box center [479, 47] width 306 height 458
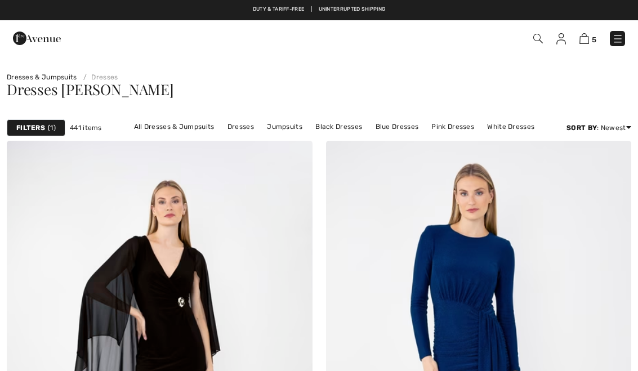
scroll to position [1385, 0]
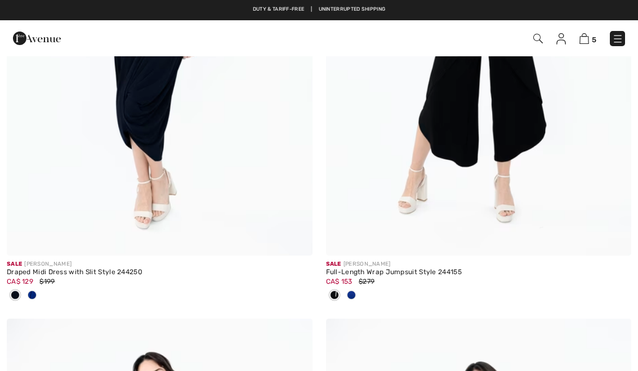
checkbox input "true"
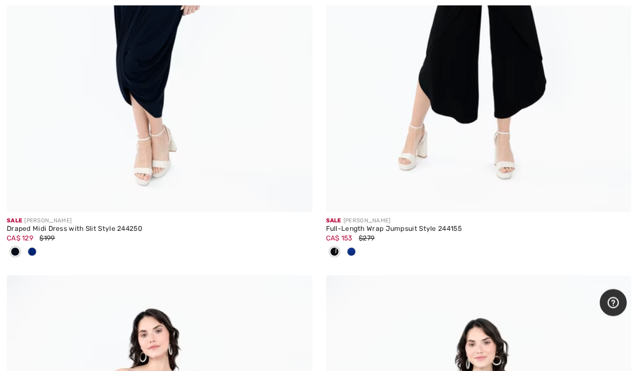
scroll to position [1429, 0]
click at [136, 231] on div "Draped Midi Dress with Slit Style 244250" at bounding box center [160, 229] width 306 height 8
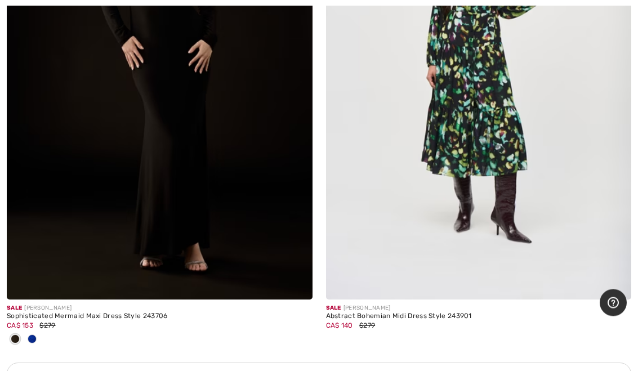
scroll to position [6131, 0]
click at [172, 154] on img at bounding box center [160, 70] width 306 height 458
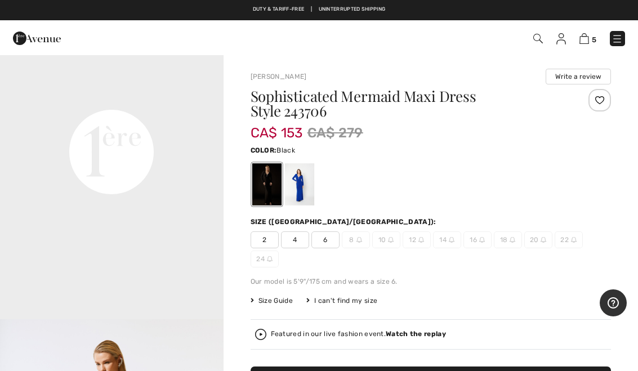
scroll to position [741, 0]
click at [306, 191] on div at bounding box center [298, 184] width 29 height 42
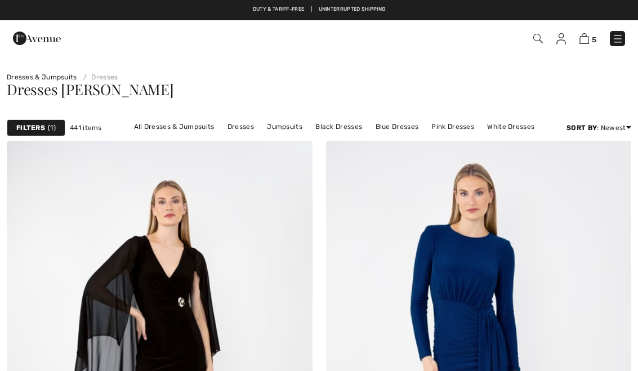
scroll to position [6152, 0]
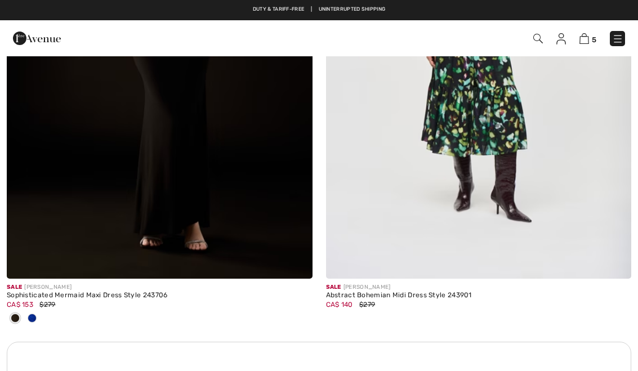
checkbox input "true"
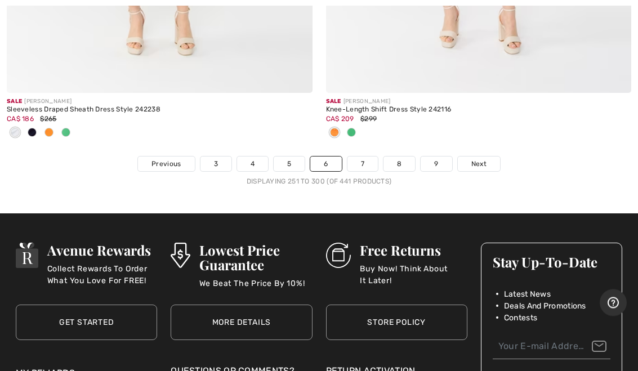
scroll to position [13323, 0]
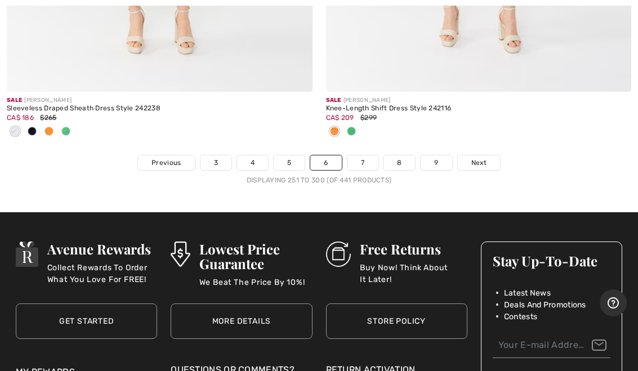
click at [363, 159] on link "7" at bounding box center [362, 162] width 30 height 15
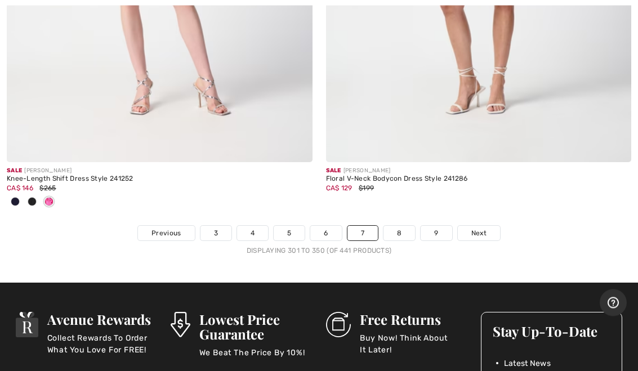
scroll to position [13272, 0]
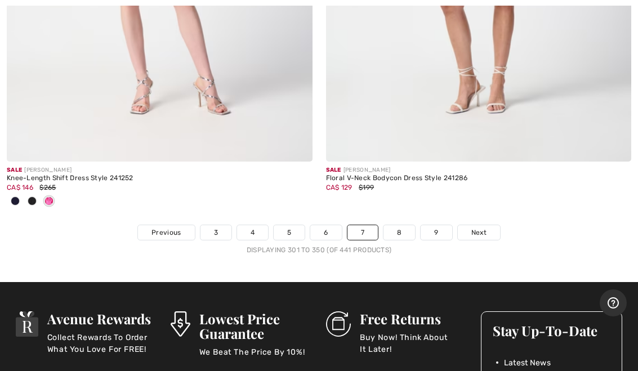
click at [404, 225] on link "8" at bounding box center [399, 232] width 32 height 15
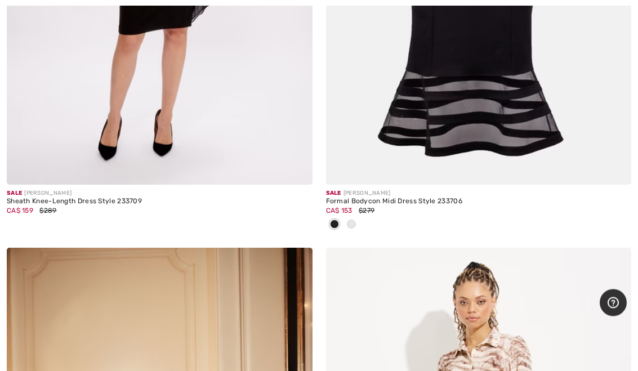
scroll to position [11983, 0]
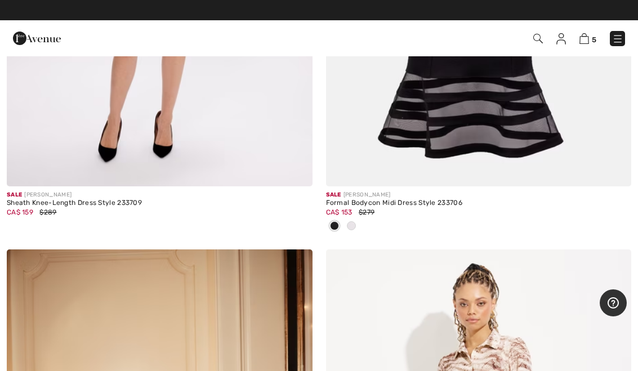
click at [442, 207] on div "CA$ 153 $279" at bounding box center [479, 212] width 306 height 10
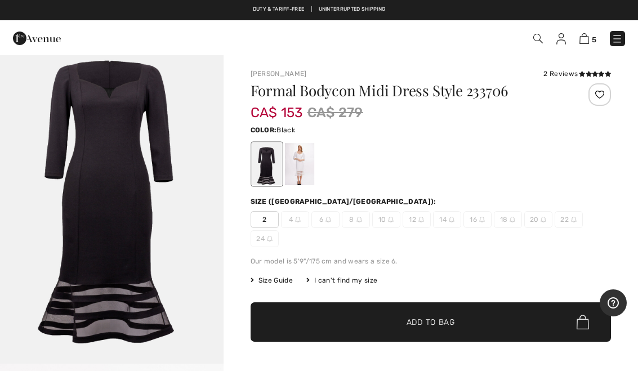
scroll to position [7, 0]
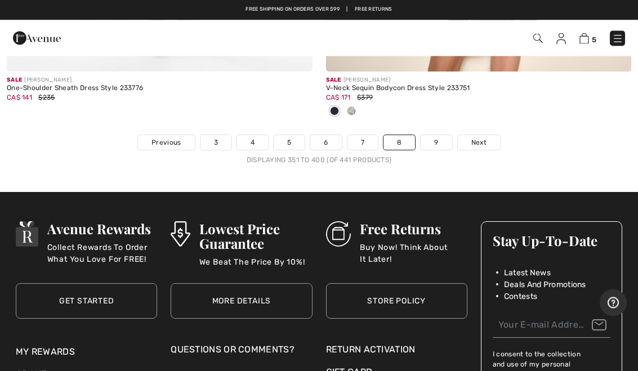
scroll to position [13250, 0]
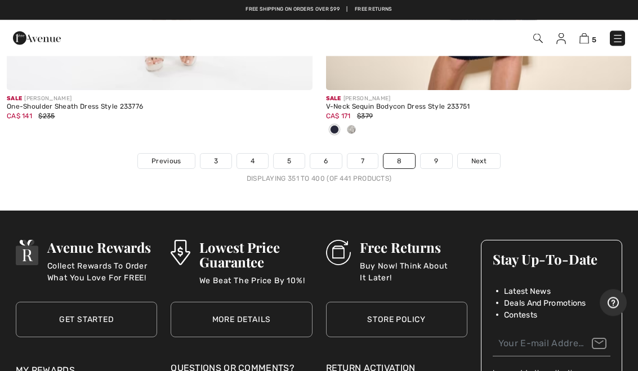
click at [440, 154] on link "9" at bounding box center [436, 161] width 31 height 15
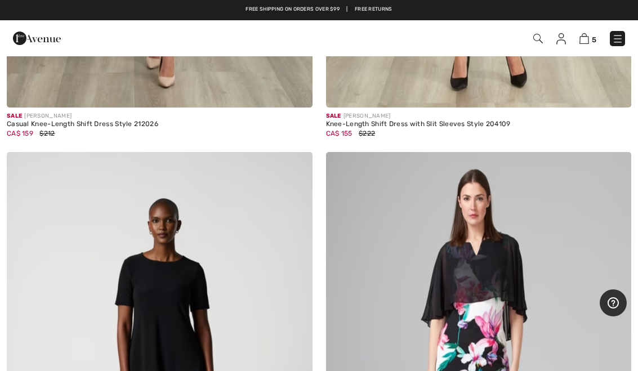
scroll to position [9932, 0]
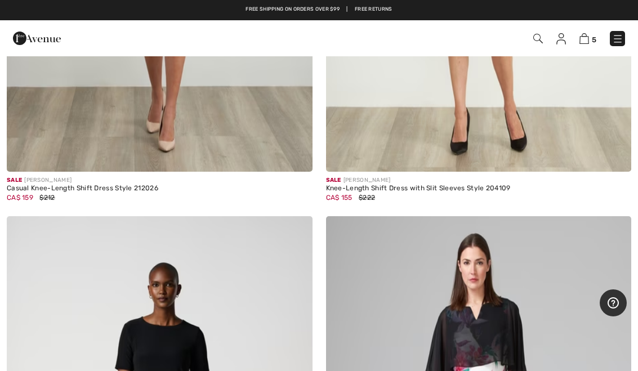
click at [589, 43] on img at bounding box center [584, 38] width 10 height 11
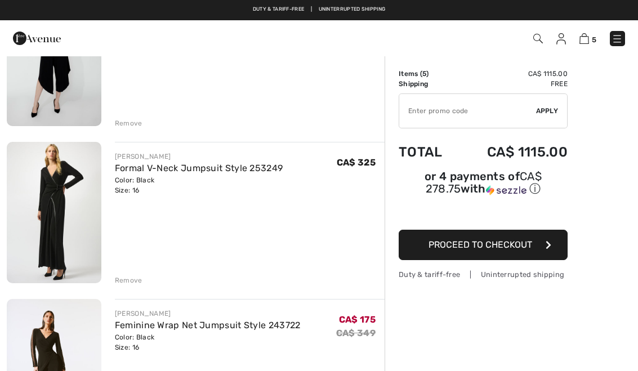
scroll to position [477, 0]
